Goal: Task Accomplishment & Management: Complete application form

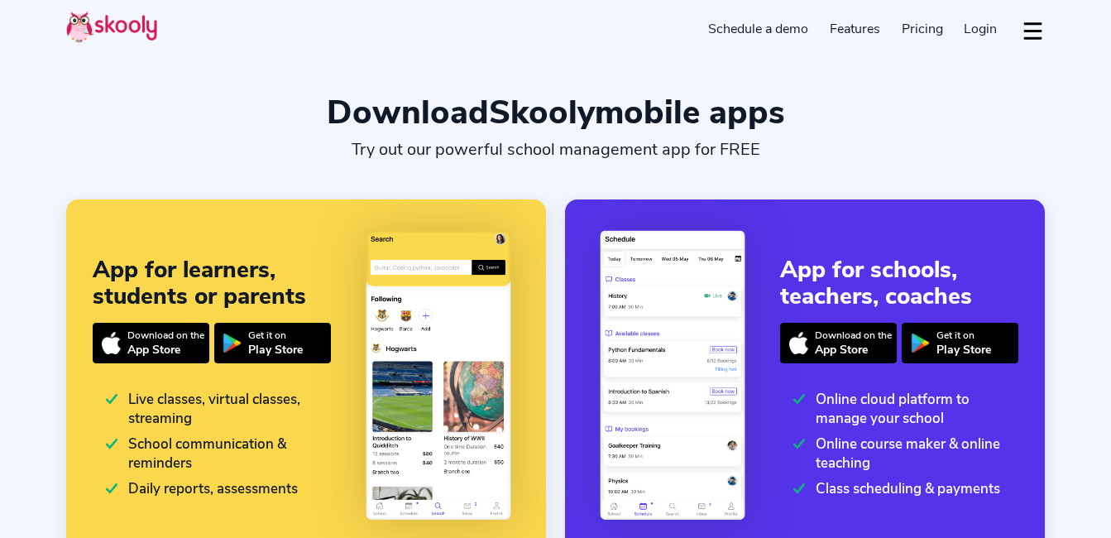
select select "en"
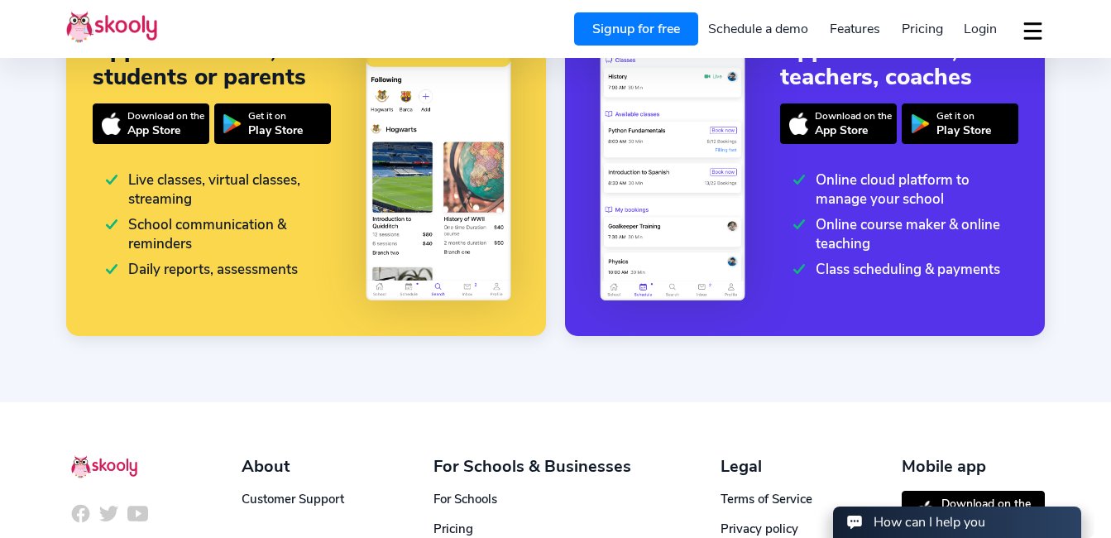
scroll to position [220, 0]
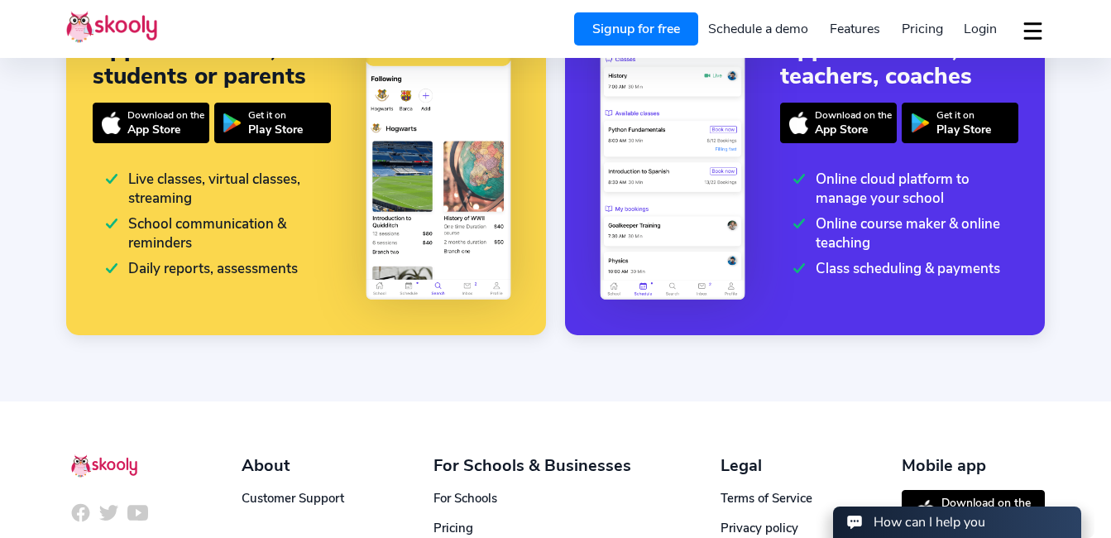
select select "1"
select select "[GEOGRAPHIC_DATA]"
select select "America/New_York"
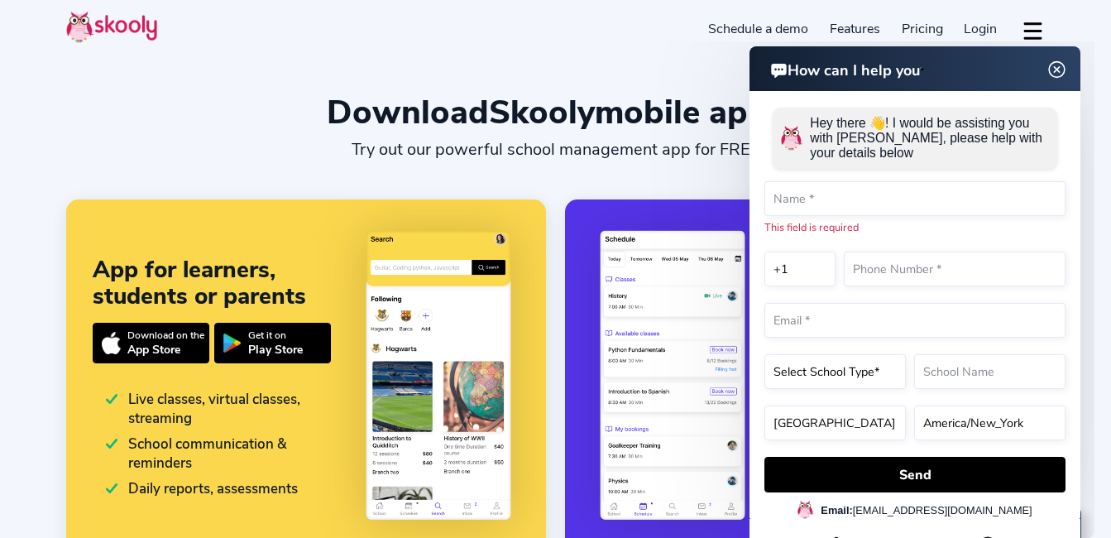
click at [981, 32] on span "Login" at bounding box center [980, 29] width 33 height 18
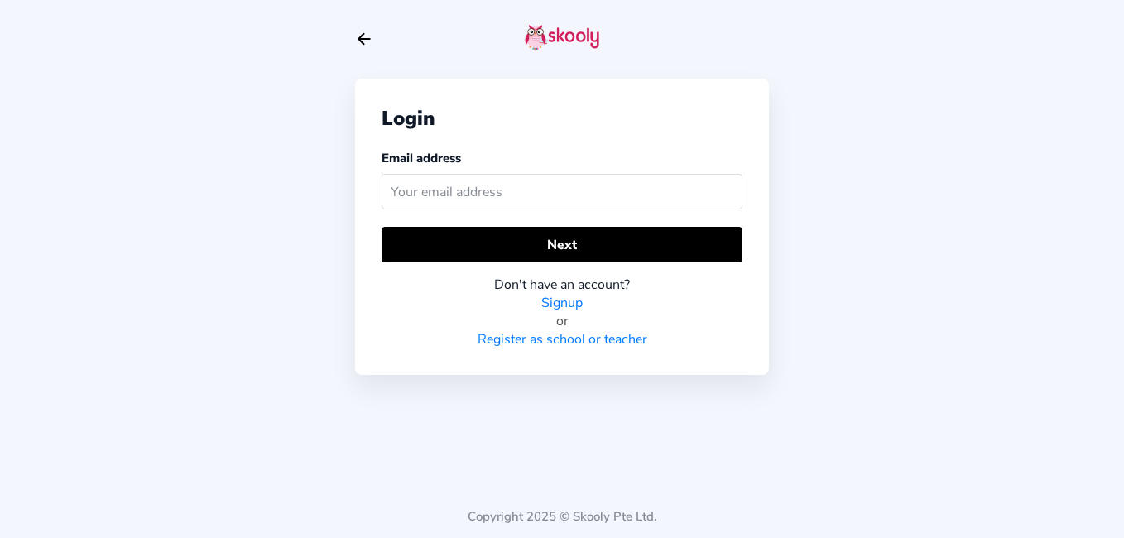
click at [567, 217] on div "Login Email address Next Don't have an account? Signup or Register as school or…" at bounding box center [562, 227] width 414 height 296
click at [555, 193] on input "text" at bounding box center [562, 192] width 361 height 36
type input "mashavave31@gmail.com"
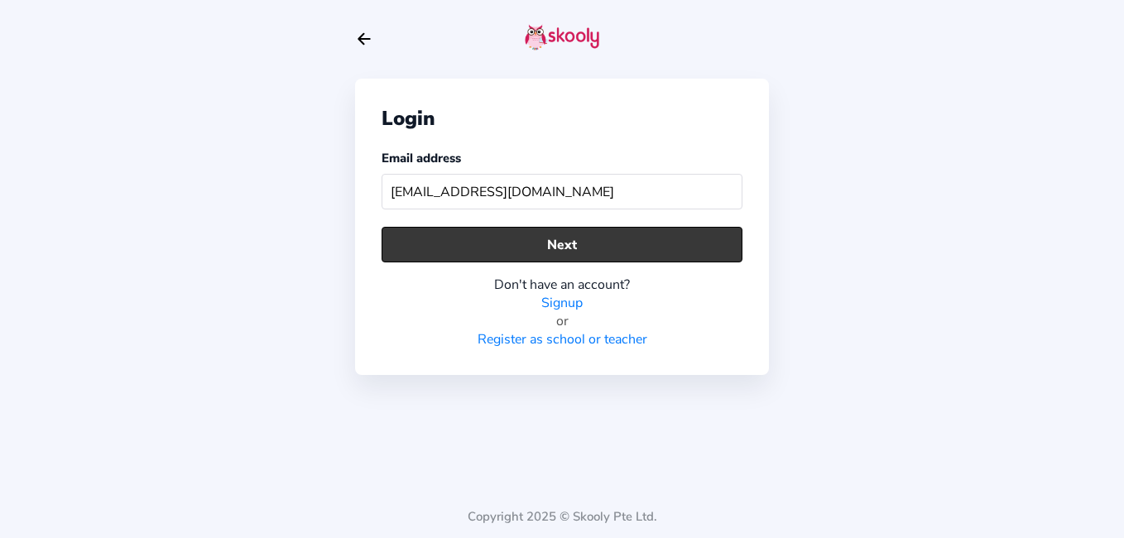
click at [491, 236] on button "Next" at bounding box center [562, 245] width 361 height 36
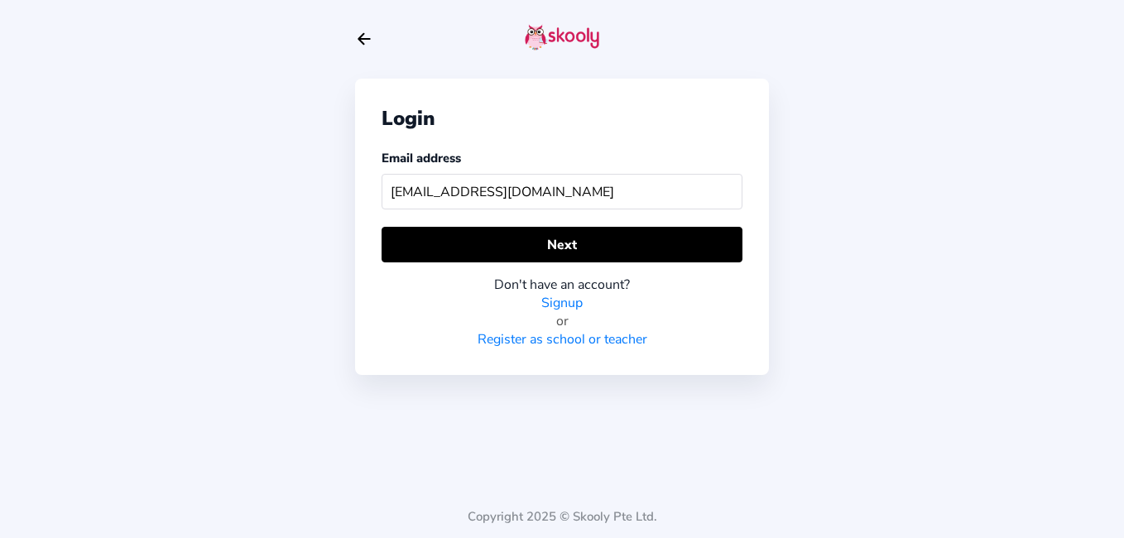
click at [550, 295] on link "Signup" at bounding box center [561, 303] width 41 height 18
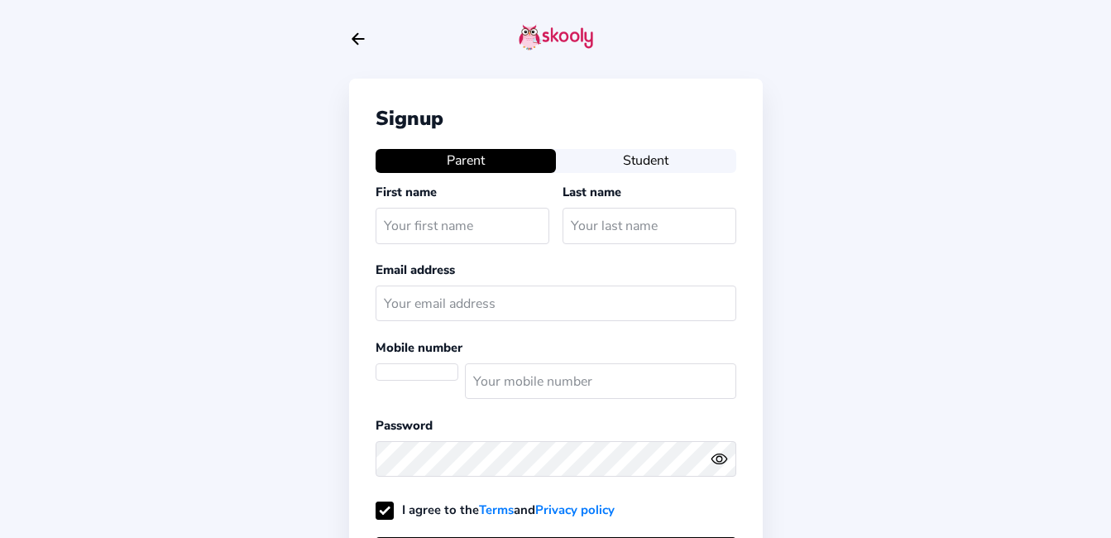
select select "US"
click at [1078, 339] on div "Signup Parent Student First name Last name Email address Mobile number (+1) Afg…" at bounding box center [555, 397] width 1111 height 794
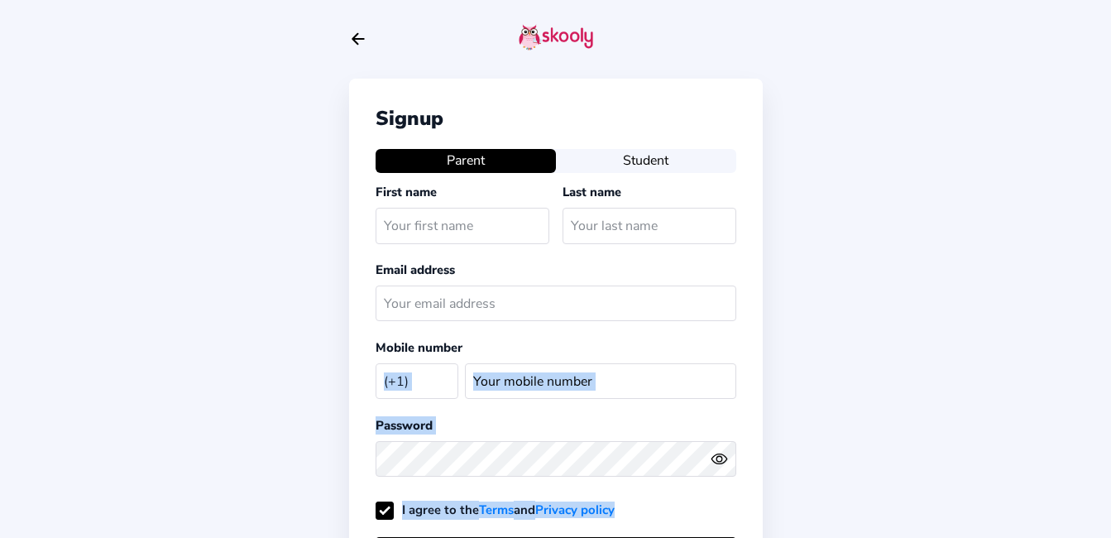
drag, startPoint x: 1078, startPoint y: 339, endPoint x: 1125, endPoint y: 339, distance: 47.2
click at [1111, 339] on html "Signup Parent Student First name Last name Email address Mobile number (+1) Afg…" at bounding box center [555, 397] width 1111 height 794
